Goal: Task Accomplishment & Management: Complete application form

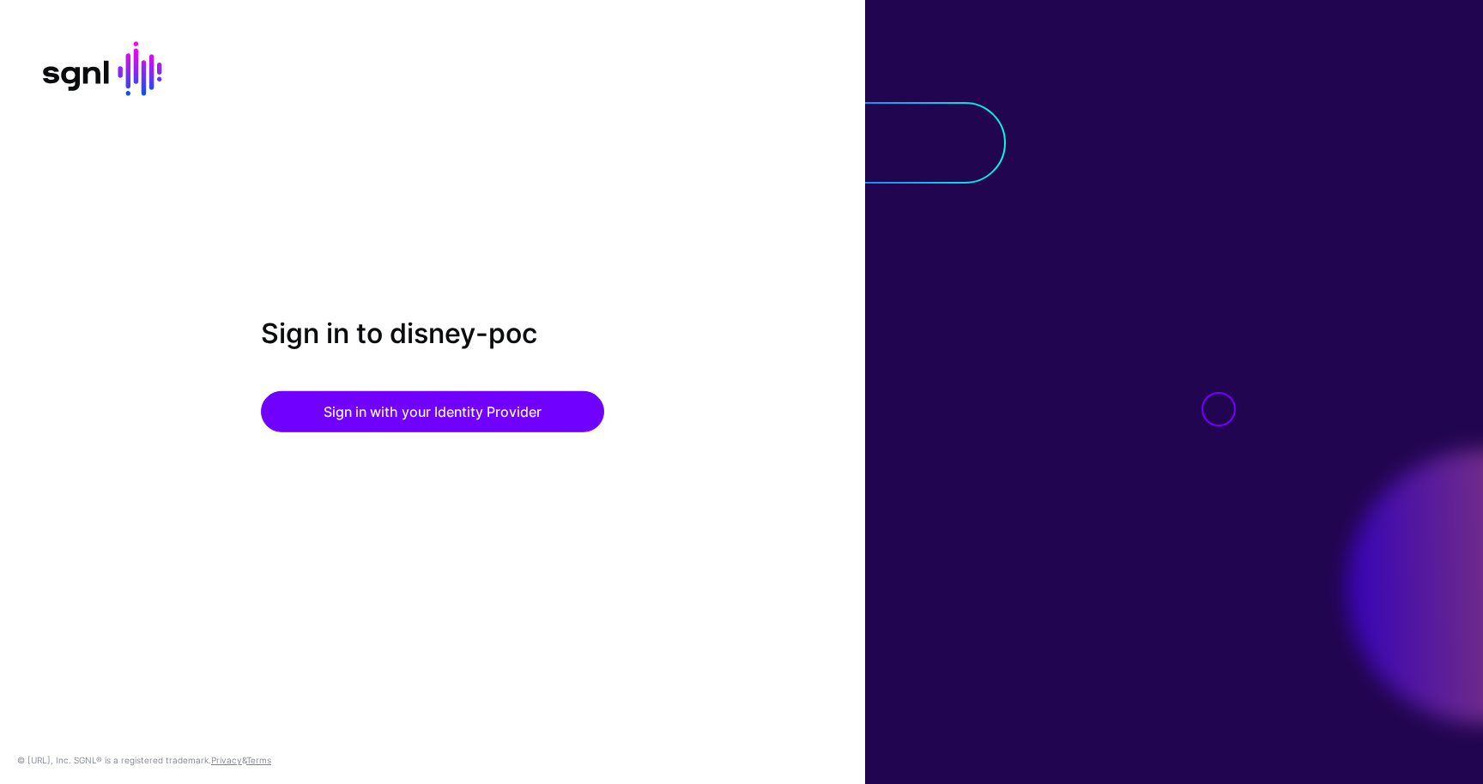
click at [734, 167] on div "Sign in to disney-poc Sign in with your Identity Provider © SGNL.ai, Inc. SGNL®…" at bounding box center [432, 392] width 865 height 784
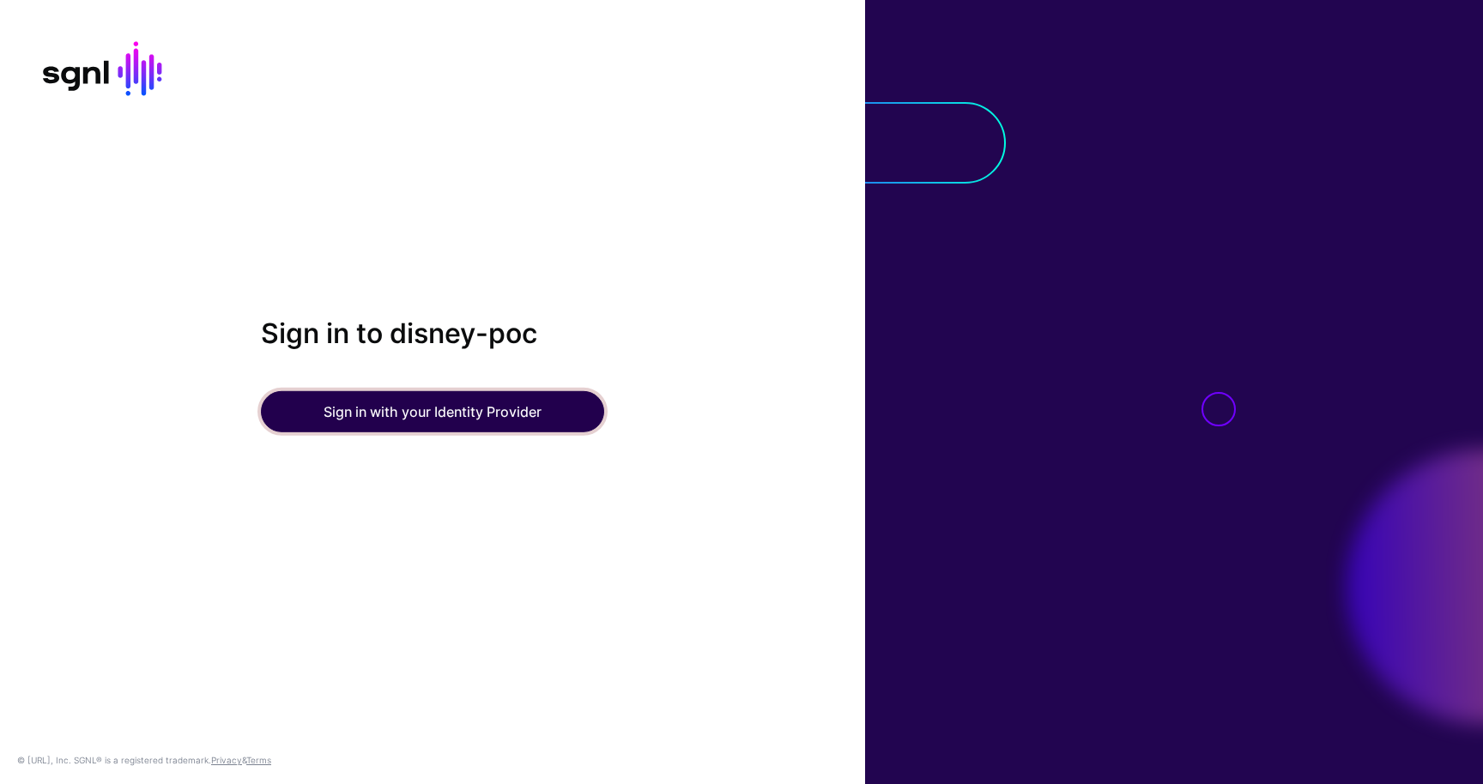
click at [472, 404] on button "Sign in with your Identity Provider" at bounding box center [432, 411] width 343 height 41
